Goal: Transaction & Acquisition: Book appointment/travel/reservation

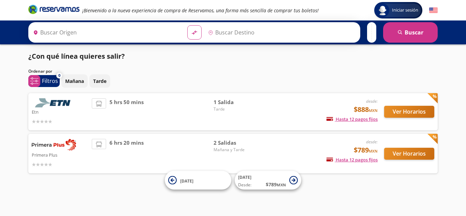
type input "Toluca, [GEOGRAPHIC_DATA]"
type input "[GEOGRAPHIC_DATA][PERSON_NAME], [GEOGRAPHIC_DATA][PERSON_NAME]"
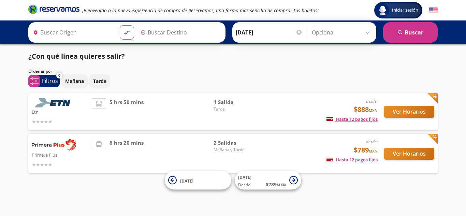
type input "Toluca, [GEOGRAPHIC_DATA]"
type input "[GEOGRAPHIC_DATA][PERSON_NAME], [GEOGRAPHIC_DATA][PERSON_NAME]"
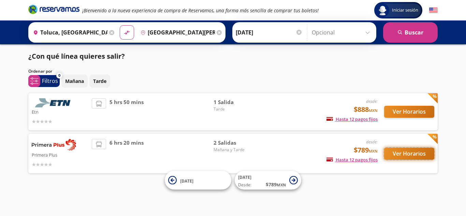
click at [407, 156] on button "Ver Horarios" at bounding box center [409, 154] width 50 height 12
